Goal: Check status: Check status

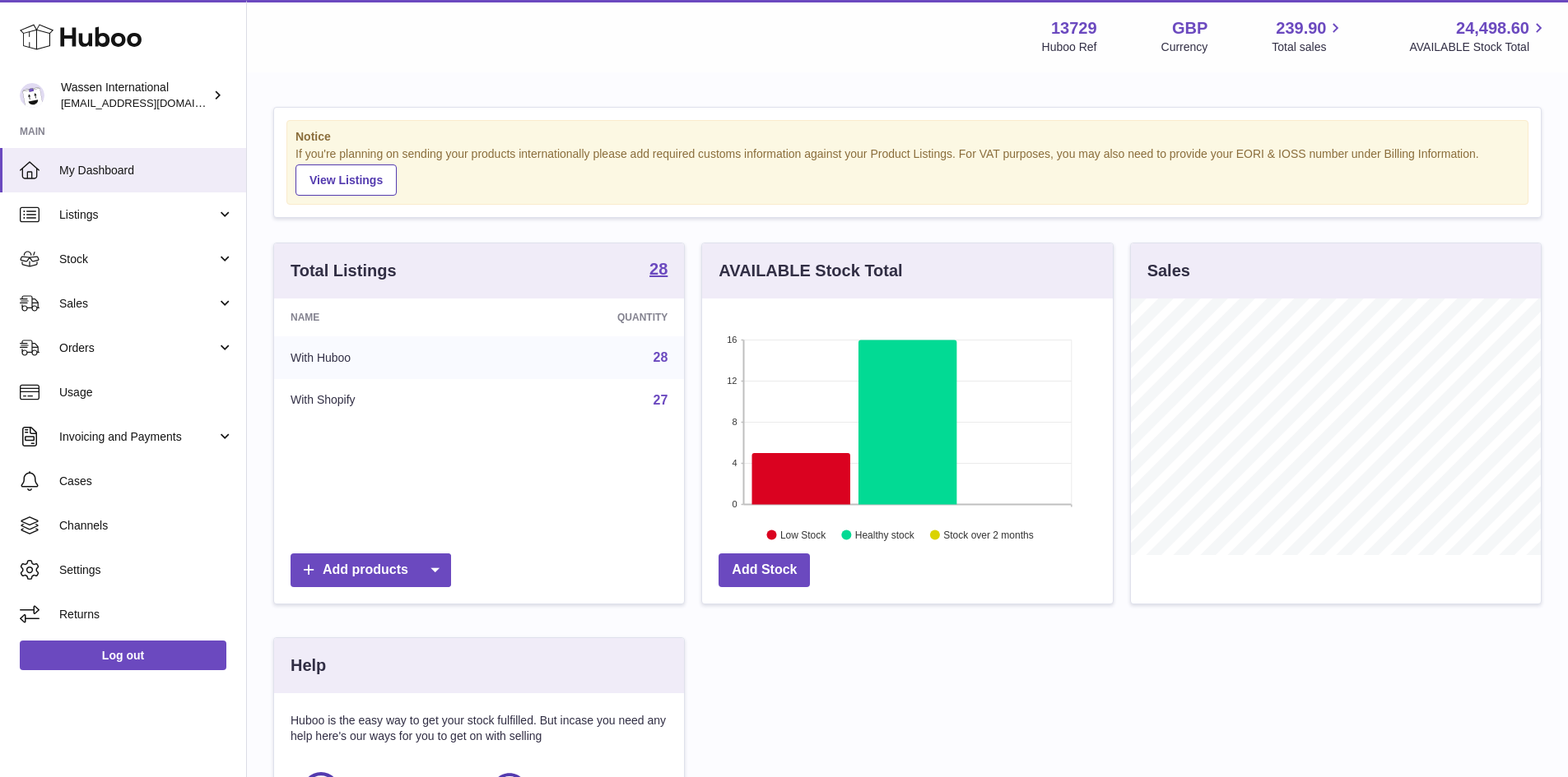
scroll to position [256, 410]
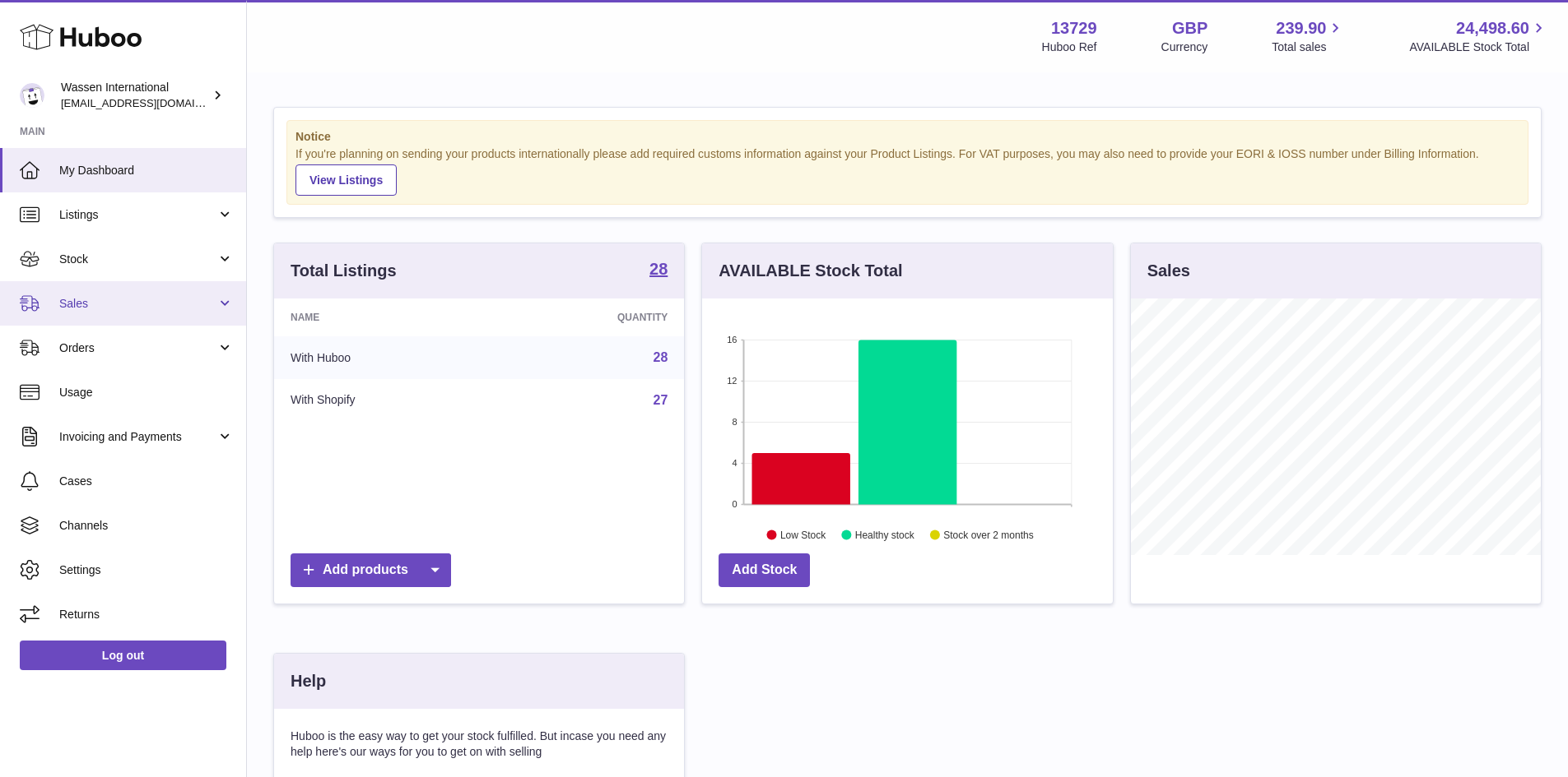
click at [139, 312] on link "Sales" at bounding box center [123, 303] width 246 height 44
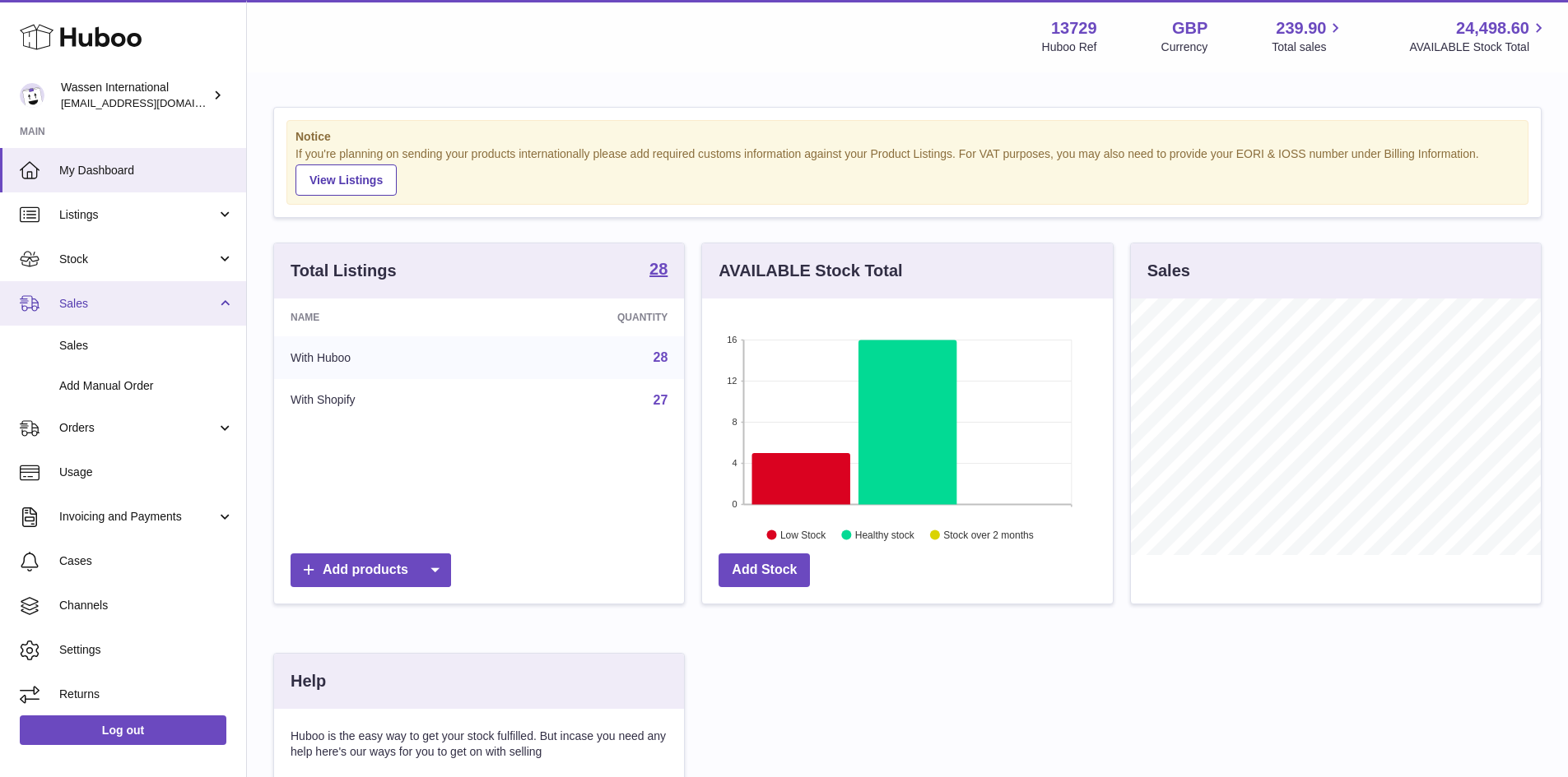
click at [139, 312] on link "Sales" at bounding box center [123, 303] width 246 height 44
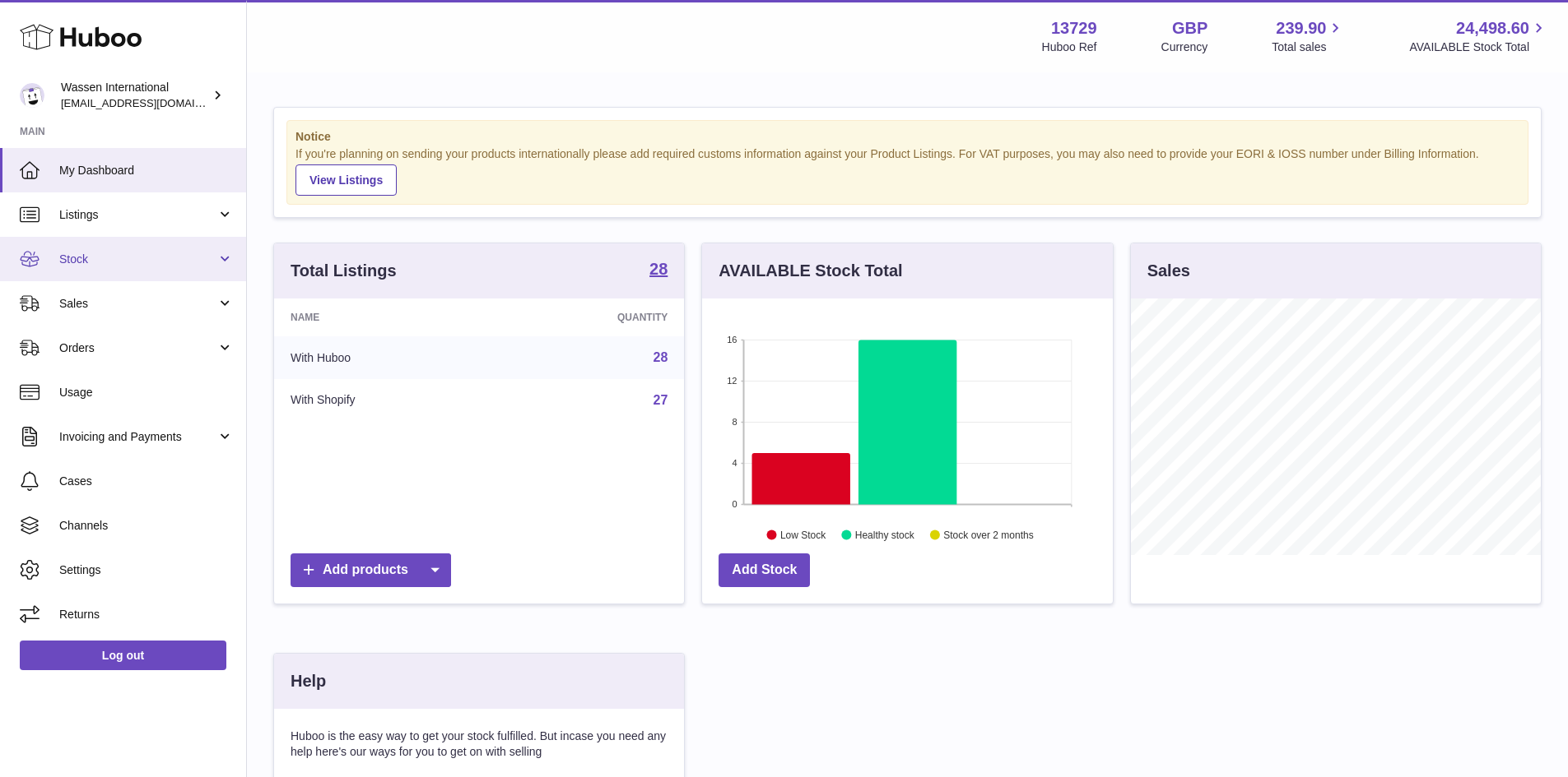
click at [156, 268] on link "Stock" at bounding box center [123, 259] width 246 height 44
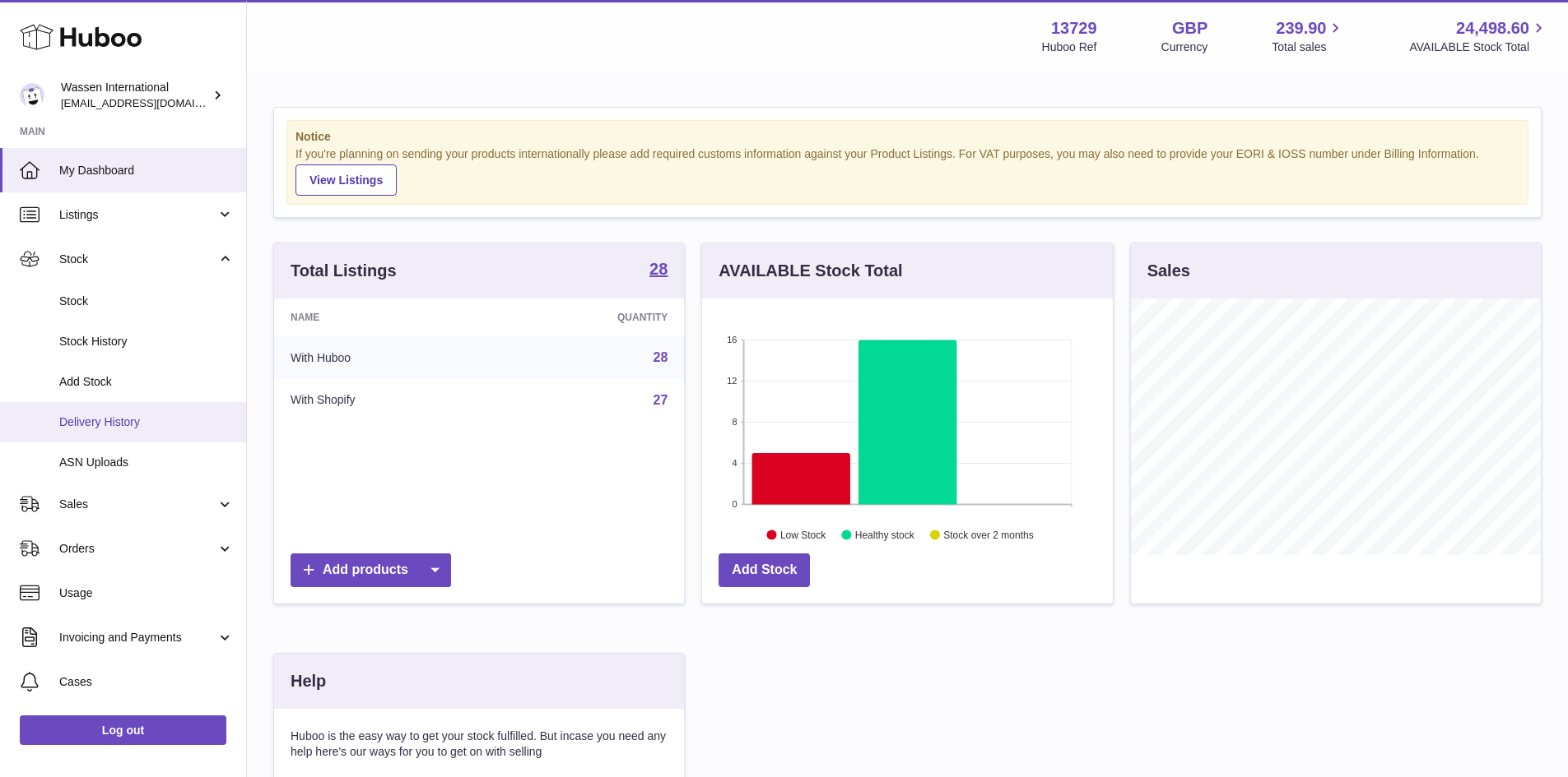
click at [113, 435] on link "Delivery History" at bounding box center [123, 422] width 246 height 40
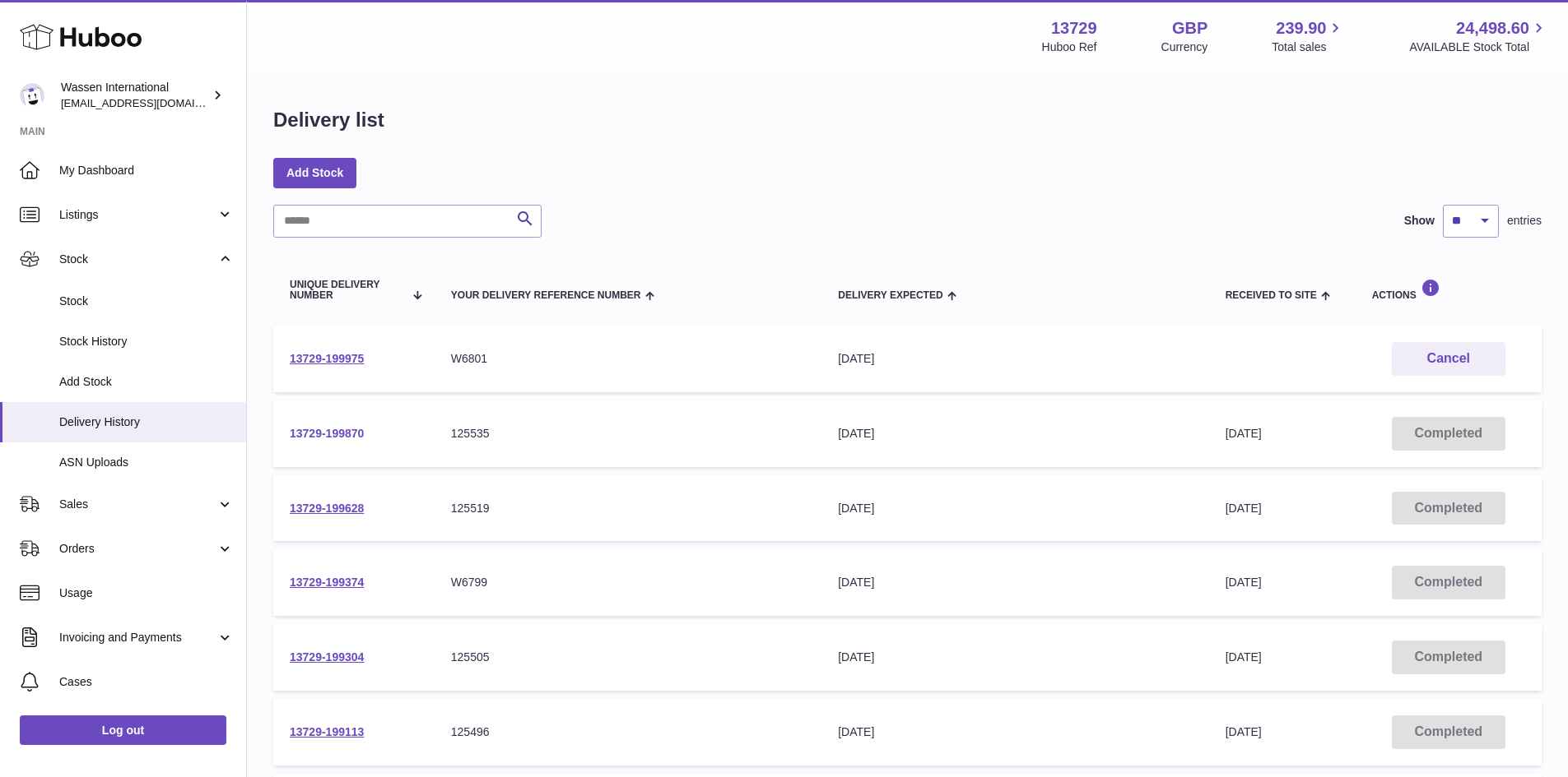
click at [348, 435] on link "13729-199870" at bounding box center [327, 434] width 74 height 13
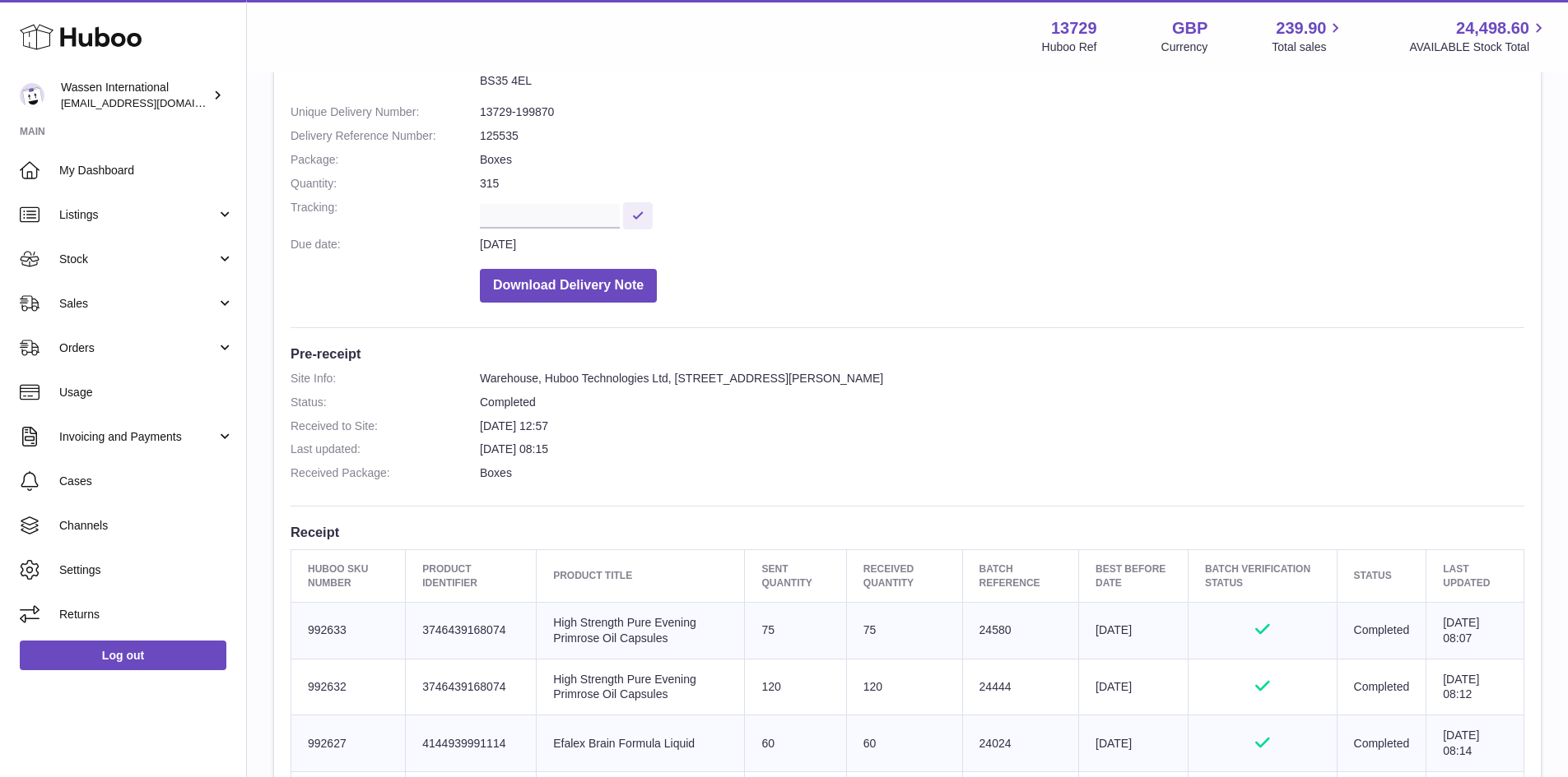
scroll to position [165, 0]
